Goal: Find specific page/section: Find specific page/section

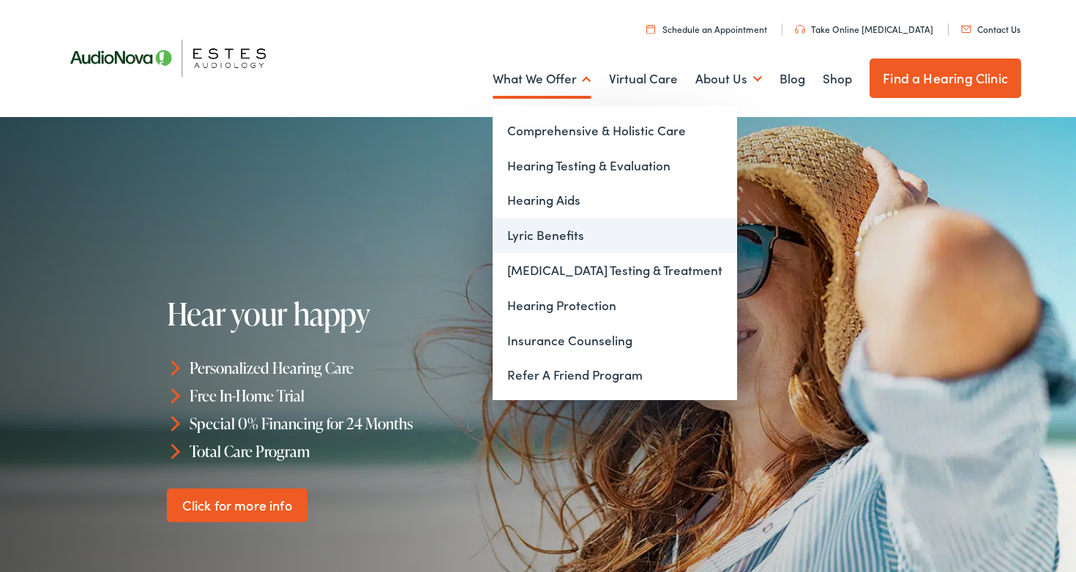
click at [544, 241] on link "Lyric Benefits" at bounding box center [614, 235] width 244 height 35
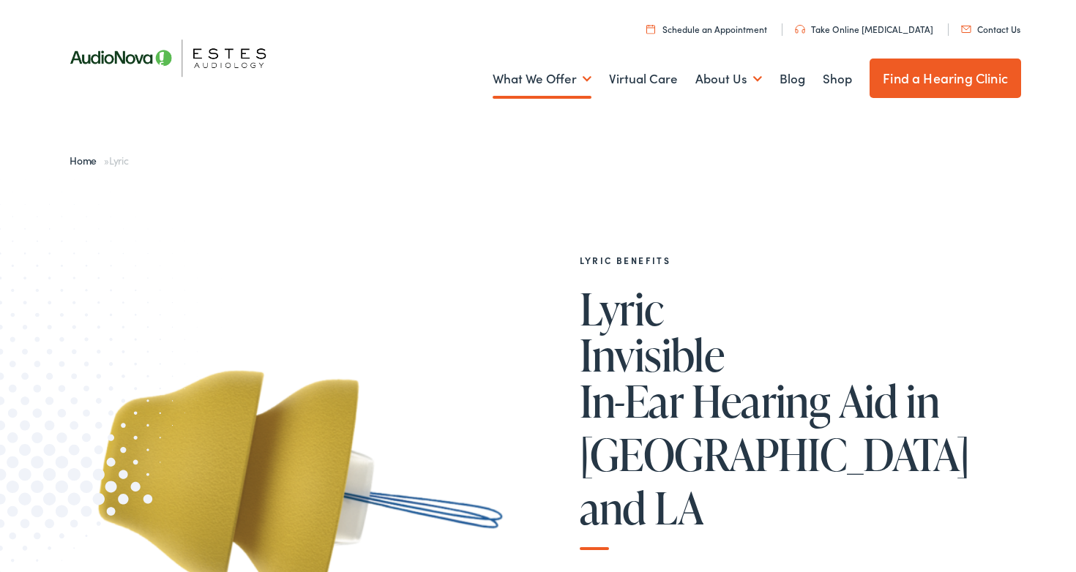
click at [920, 72] on link "Find a Hearing Clinic" at bounding box center [944, 79] width 151 height 40
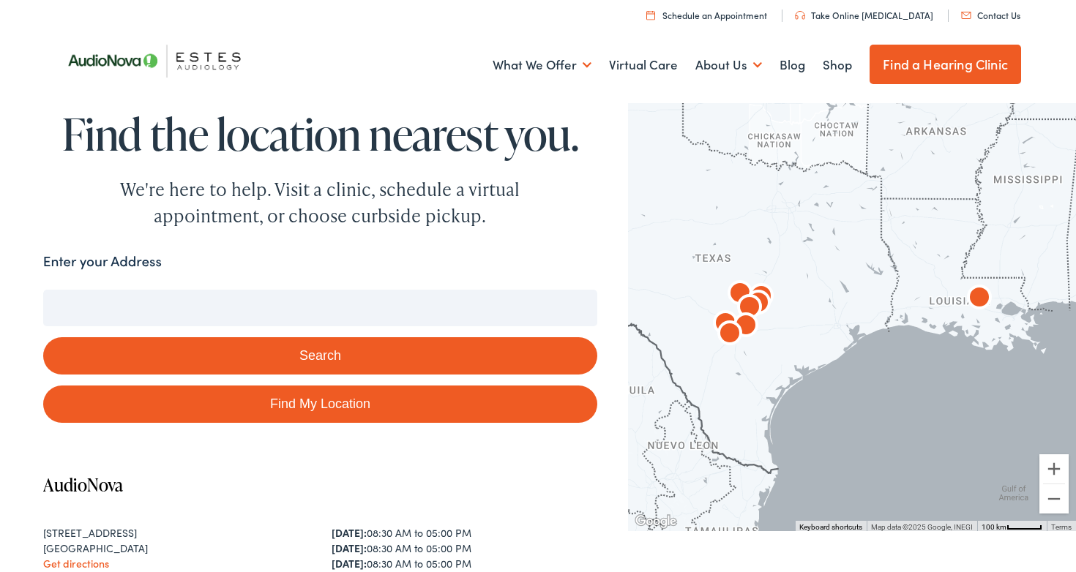
click at [290, 397] on link "Find My Location" at bounding box center [320, 404] width 554 height 37
type input "Flower Mound, Texas"
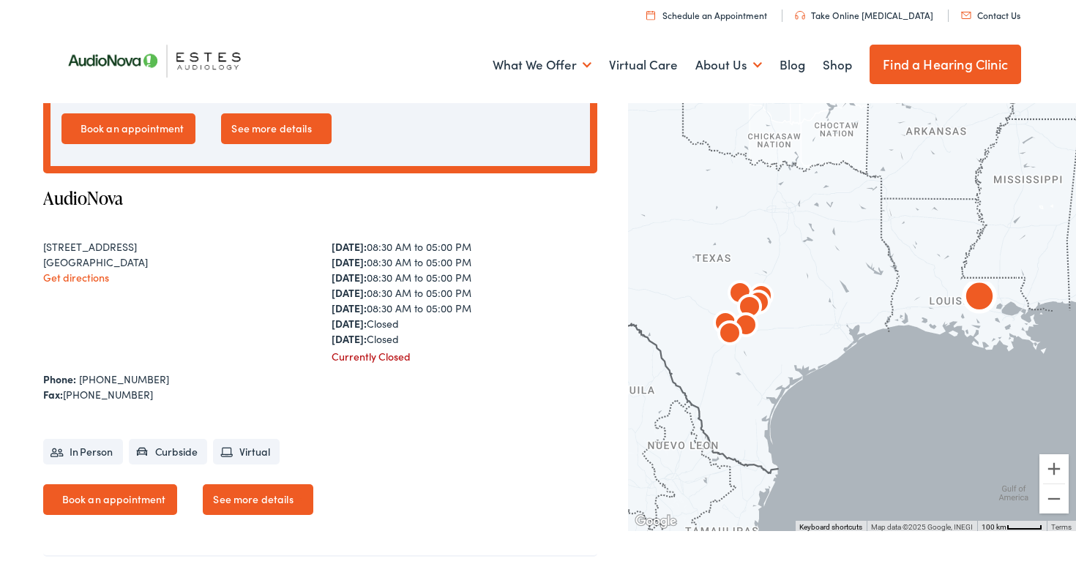
scroll to position [622, 0]
